Goal: Information Seeking & Learning: Learn about a topic

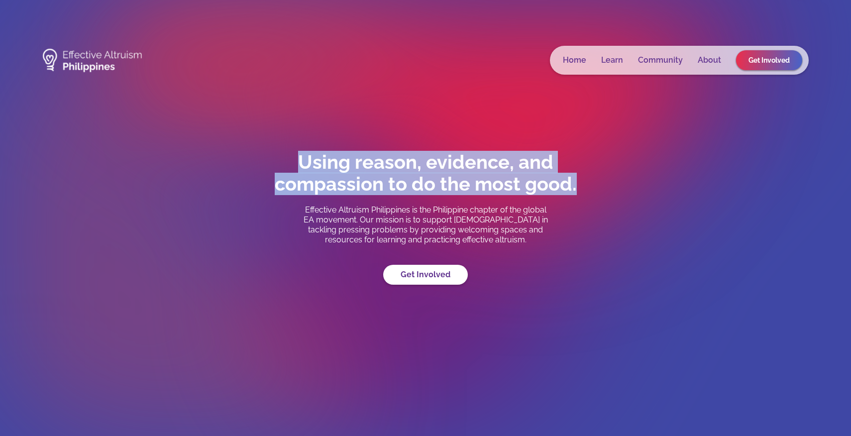
drag, startPoint x: 301, startPoint y: 164, endPoint x: 587, endPoint y: 217, distance: 291.1
click at [587, 217] on div "Using reason, evidence, and compassion to do the most good. Effective Altruism …" at bounding box center [425, 217] width 349 height 133
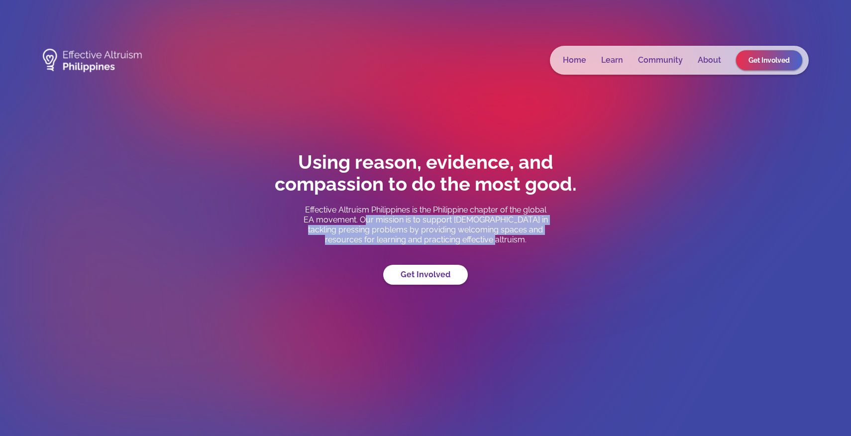
drag, startPoint x: 376, startPoint y: 220, endPoint x: 529, endPoint y: 239, distance: 153.6
click at [529, 239] on p "Effective Altruism Philippines is the Philippine chapter of the global EA movem…" at bounding box center [425, 225] width 249 height 40
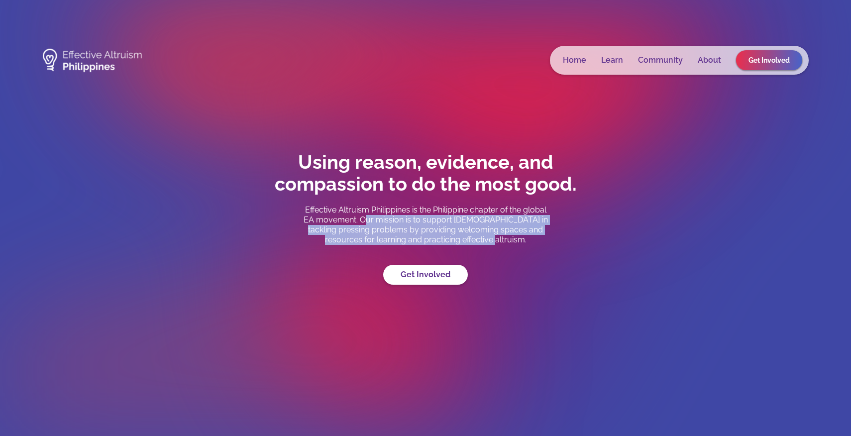
click at [527, 239] on p "Effective Altruism Philippines is the Philippine chapter of the global EA movem…" at bounding box center [425, 225] width 249 height 40
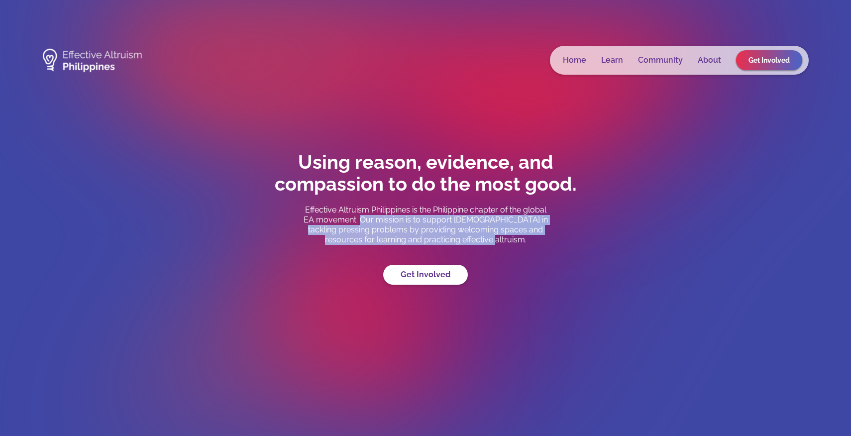
drag, startPoint x: 521, startPoint y: 239, endPoint x: 372, endPoint y: 222, distance: 150.3
click at [372, 222] on p "Effective Altruism Philippines is the Philippine chapter of the global EA movem…" at bounding box center [425, 225] width 249 height 40
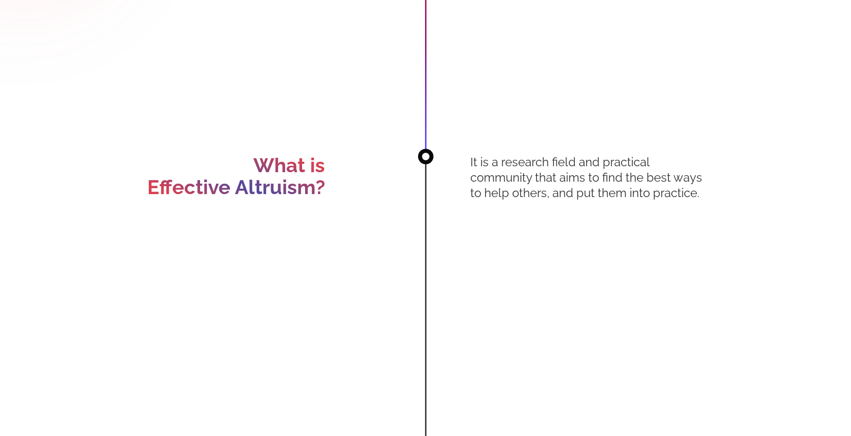
scroll to position [435, 0]
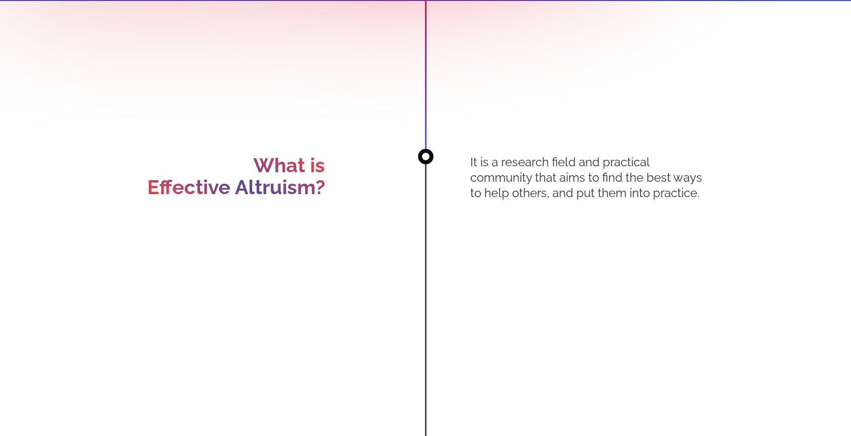
drag, startPoint x: 602, startPoint y: 162, endPoint x: 703, endPoint y: 197, distance: 106.4
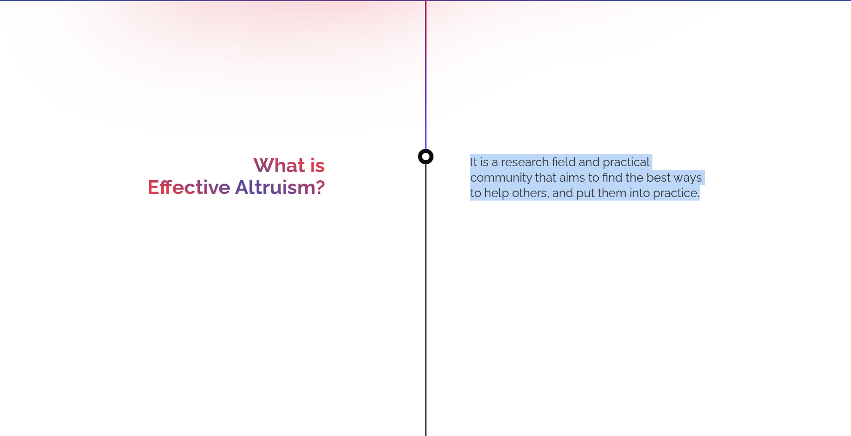
drag, startPoint x: 707, startPoint y: 196, endPoint x: 480, endPoint y: 149, distance: 231.8
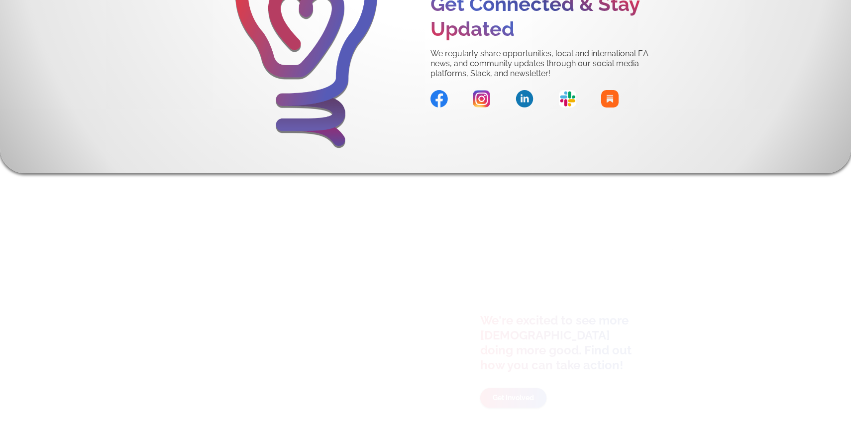
scroll to position [5095, 0]
